Goal: Transaction & Acquisition: Purchase product/service

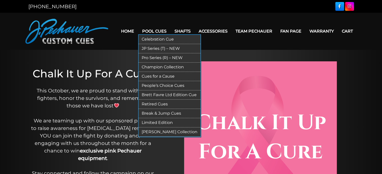
click at [171, 111] on link "Break & Jump Cues" at bounding box center [169, 113] width 62 height 9
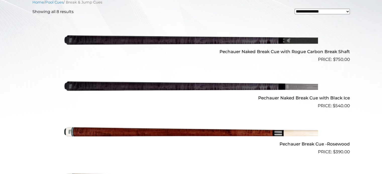
scroll to position [172, 0]
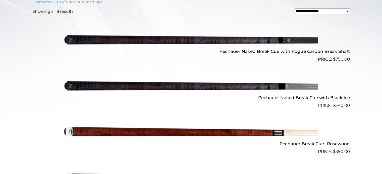
click at [259, 87] on img at bounding box center [190, 86] width 253 height 42
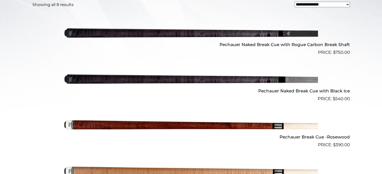
scroll to position [0, 0]
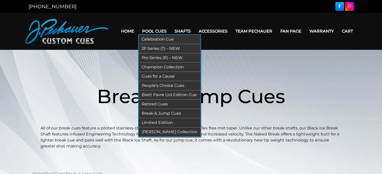
click at [153, 59] on link "Pro Series (R) – NEW" at bounding box center [169, 57] width 62 height 9
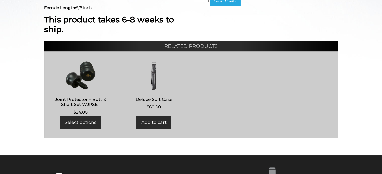
scroll to position [223, 0]
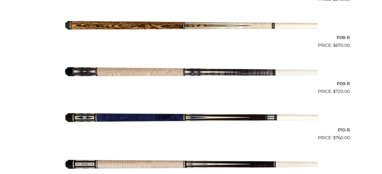
scroll to position [482, 0]
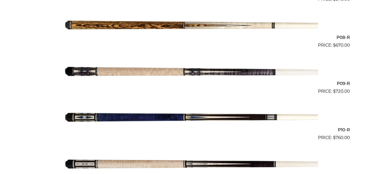
click at [167, 115] on img at bounding box center [190, 118] width 253 height 42
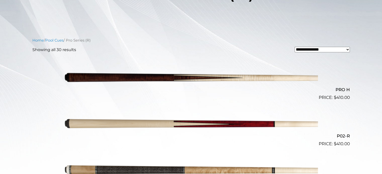
scroll to position [101, 0]
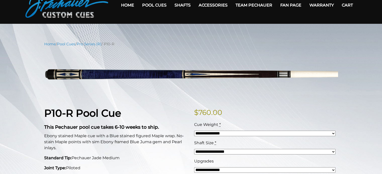
scroll to position [22, 0]
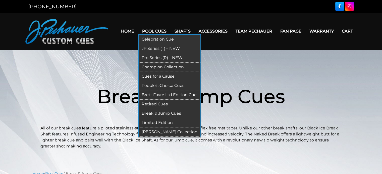
click at [155, 48] on link "JP Series (T) – NEW" at bounding box center [169, 48] width 62 height 9
click at [155, 57] on link "Pro Series (R) – NEW" at bounding box center [169, 57] width 62 height 9
click at [161, 50] on link "JP Series (T) – NEW" at bounding box center [169, 48] width 62 height 9
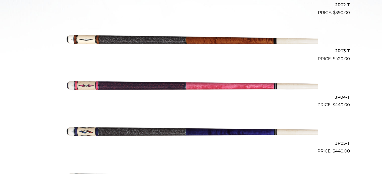
scroll to position [239, 0]
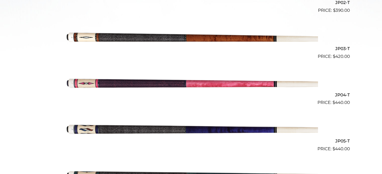
click at [137, 84] on img at bounding box center [190, 83] width 253 height 42
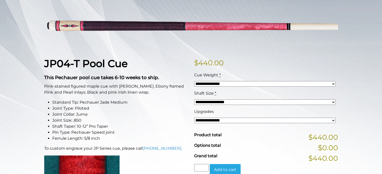
scroll to position [76, 0]
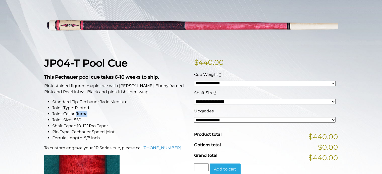
drag, startPoint x: 77, startPoint y: 113, endPoint x: 88, endPoint y: 114, distance: 11.1
click at [88, 114] on li "Joint Collar: Juma" at bounding box center [120, 114] width 136 height 6
copy li "Juma"
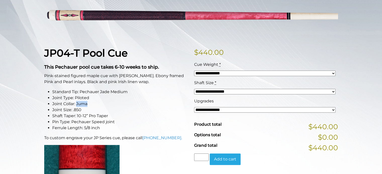
scroll to position [89, 0]
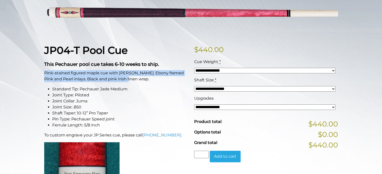
drag, startPoint x: 43, startPoint y: 72, endPoint x: 127, endPoint y: 81, distance: 83.7
click at [126, 81] on div "JP04-T Pool Cue This Pechauer pool cue takes 6-10 weeks to ship. Pink-stained f…" at bounding box center [116, 169] width 150 height 251
copy p "Pink-stained figured maple cue with sim. Ebony framed Pink and Pearl inlays. Bl…"
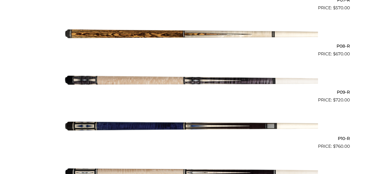
scroll to position [476, 0]
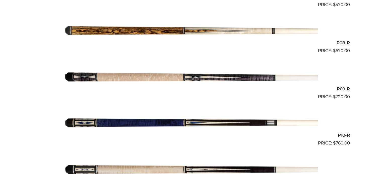
click at [219, 122] on img at bounding box center [190, 123] width 253 height 42
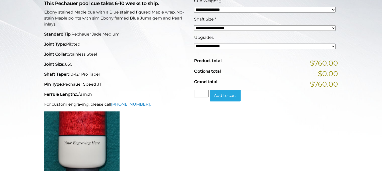
scroll to position [150, 0]
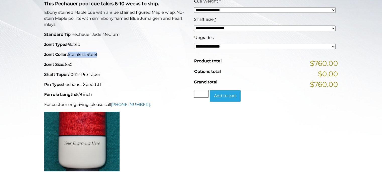
drag, startPoint x: 69, startPoint y: 55, endPoint x: 99, endPoint y: 54, distance: 29.9
click at [99, 54] on p "Joint Collar: Stainless Steel" at bounding box center [116, 55] width 144 height 6
copy p "Stainless Steel"
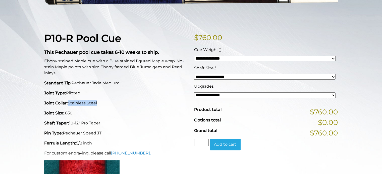
scroll to position [101, 0]
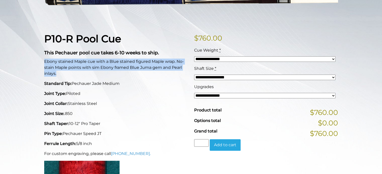
drag, startPoint x: 42, startPoint y: 61, endPoint x: 68, endPoint y: 73, distance: 28.1
click at [68, 73] on div "P10-R Pool Cue This Pechauer pool cue takes 6-10 weeks to ship. Ebony stained M…" at bounding box center [116, 129] width 150 height 192
copy p "Ebony stained Maple cue with a Blue stained figured Maple wrap. No-stain Maple …"
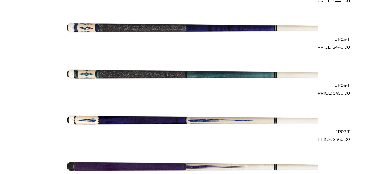
scroll to position [341, 0]
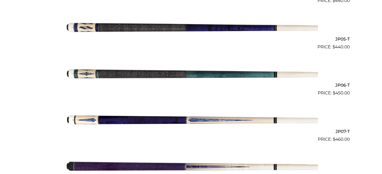
click at [195, 121] on img at bounding box center [190, 120] width 253 height 42
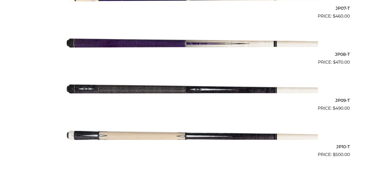
scroll to position [467, 0]
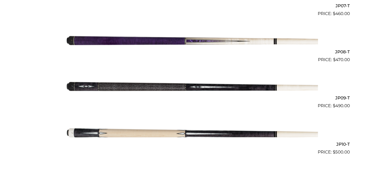
click at [161, 84] on img at bounding box center [190, 86] width 253 height 42
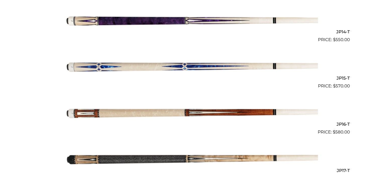
scroll to position [769, 0]
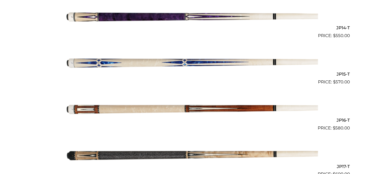
click at [150, 62] on img at bounding box center [190, 62] width 253 height 42
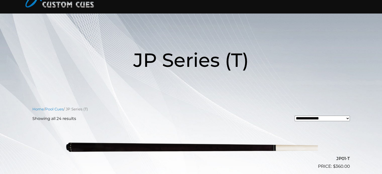
scroll to position [36, 0]
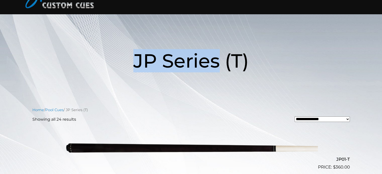
drag, startPoint x: 124, startPoint y: 65, endPoint x: 217, endPoint y: 63, distance: 92.8
click at [217, 63] on h1 "JP Series (T)" at bounding box center [190, 61] width 301 height 58
copy span "JP Series"
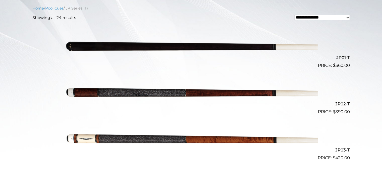
scroll to position [0, 0]
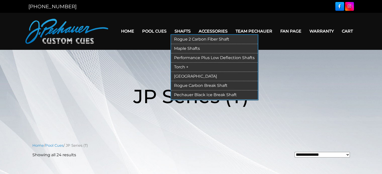
click at [188, 40] on link "Rogue 2 Carbon Fiber Shaft" at bounding box center [214, 39] width 87 height 9
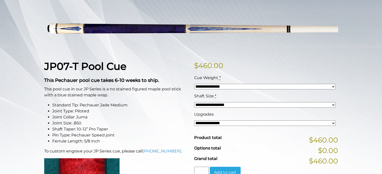
scroll to position [77, 0]
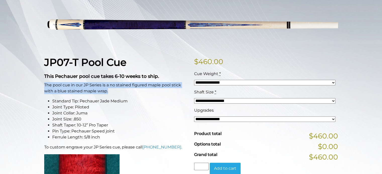
drag, startPoint x: 44, startPoint y: 84, endPoint x: 129, endPoint y: 91, distance: 84.8
click at [129, 91] on p "The pool cue in our JP Series is a no stained figured maple pool stick with a b…" at bounding box center [116, 88] width 144 height 12
copy p "The pool cue in our JP Series is a no stained figured maple pool stick with a b…"
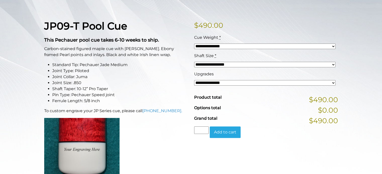
scroll to position [114, 0]
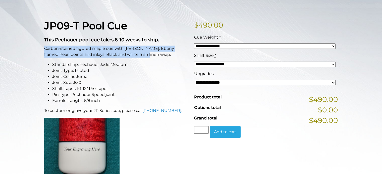
drag, startPoint x: 43, startPoint y: 48, endPoint x: 147, endPoint y: 56, distance: 104.4
click at [147, 56] on div "JP09-T Pool Cue This Pechauer pool cue takes 6-10 weeks to ship. Carbon-stained…" at bounding box center [116, 145] width 150 height 251
copy p "Carbon-stained figured maple cue with sim. Ebony framed Pearl points and inlays…"
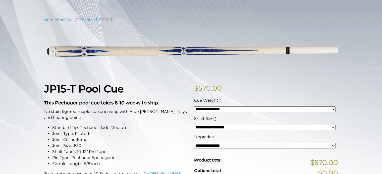
scroll to position [51, 0]
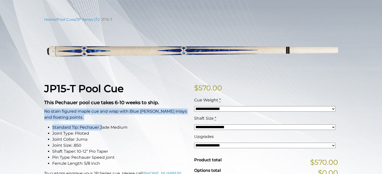
drag, startPoint x: 44, startPoint y: 110, endPoint x: 102, endPoint y: 121, distance: 59.4
click at [84, 113] on p "No stain figured maple cue and wrap with Blue Pearl diamond inlays and floating…" at bounding box center [116, 115] width 144 height 12
click at [47, 111] on p "No stain figured maple cue and wrap with Blue Pearl diamond inlays and floating…" at bounding box center [116, 115] width 144 height 12
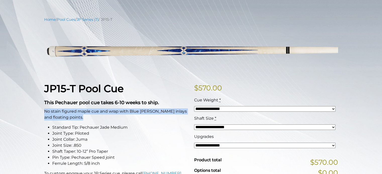
drag, startPoint x: 44, startPoint y: 111, endPoint x: 88, endPoint y: 118, distance: 44.7
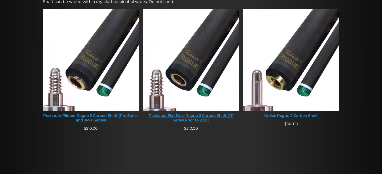
scroll to position [209, 0]
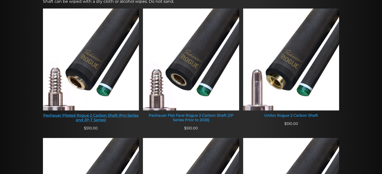
click at [100, 70] on img at bounding box center [91, 60] width 96 height 102
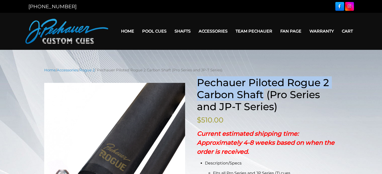
drag, startPoint x: 198, startPoint y: 82, endPoint x: 261, endPoint y: 97, distance: 64.7
click at [261, 97] on h1 "Pechauer Piloted Rogue 2 Carbon Shaft (Pro Series and JP-T Series)" at bounding box center [267, 95] width 141 height 36
copy h1 "Pechauer Piloted Rogue 2 Carbon Shaft"
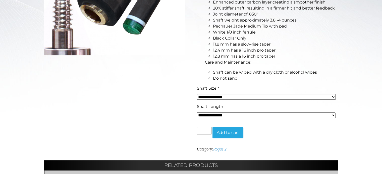
scroll to position [178, 0]
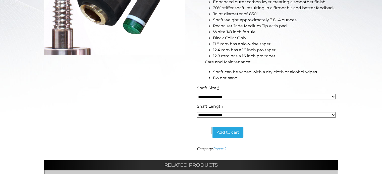
click at [231, 97] on select "**********" at bounding box center [266, 97] width 138 height 6
click at [231, 115] on select "**********" at bounding box center [266, 115] width 138 height 6
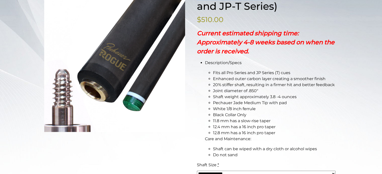
scroll to position [101, 0]
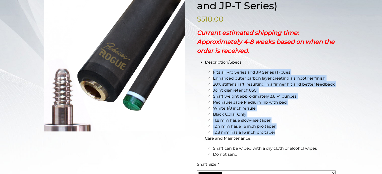
drag, startPoint x: 212, startPoint y: 73, endPoint x: 284, endPoint y: 134, distance: 94.6
click at [284, 134] on ul "Fits all Pro Series and JP Series (T) cues Enhanced outer carbon layer creating…" at bounding box center [271, 102] width 133 height 66
copy ul "Fits all Pro Series and JP Series (T) cues Enhanced outer carbon layer creating…"
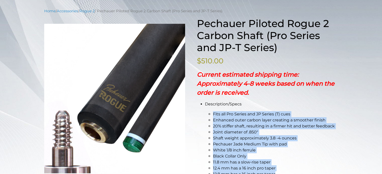
scroll to position [59, 0]
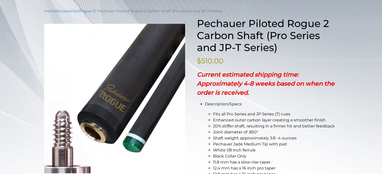
click at [268, 88] on p "Current estimated shipping time: Approximately 4-8 weeks based on when the orde…" at bounding box center [267, 83] width 141 height 27
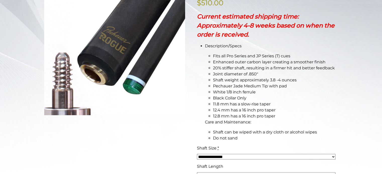
scroll to position [0, 0]
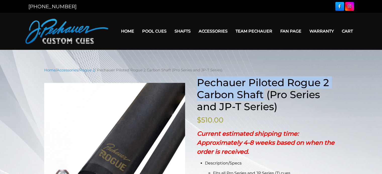
drag, startPoint x: 213, startPoint y: 84, endPoint x: 264, endPoint y: 98, distance: 53.0
click at [264, 98] on h1 "Pechauer Piloted Rogue 2 Carbon Shaft (Pro Series and JP-T Series)" at bounding box center [267, 95] width 141 height 36
copy h1 "Pechauer Piloted Rogue 2 Carbon Shaft"
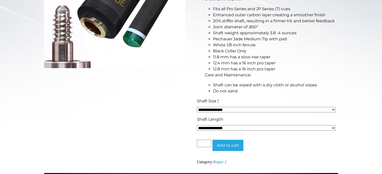
scroll to position [166, 0]
